Goal: Task Accomplishment & Management: Complete application form

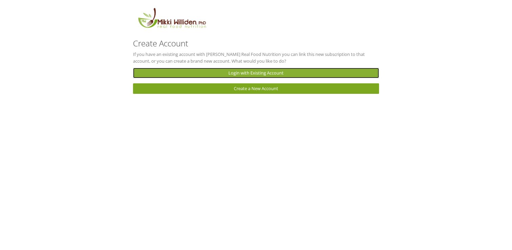
click at [237, 72] on link "Login with Existing Account" at bounding box center [256, 73] width 246 height 10
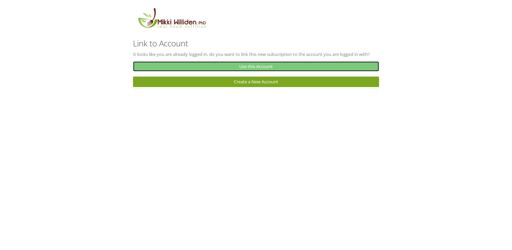
click at [273, 67] on link "Use this Account" at bounding box center [256, 66] width 246 height 10
